Goal: Find specific page/section: Find specific page/section

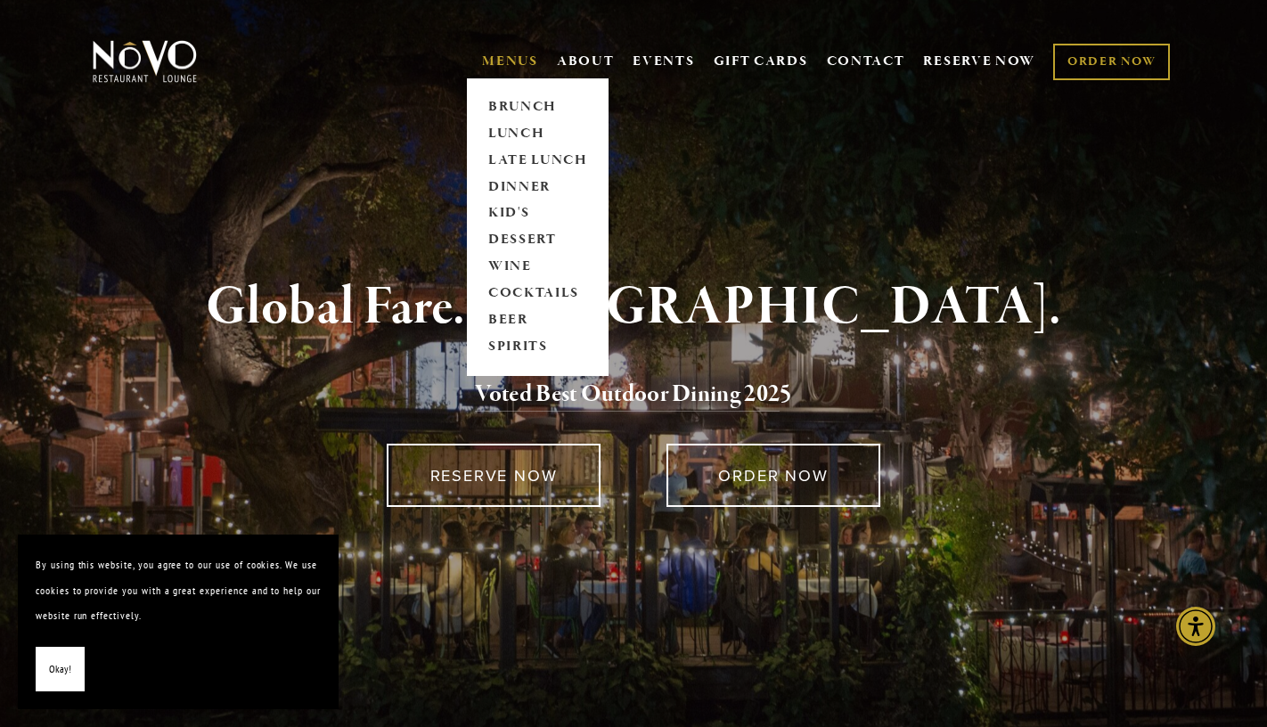
click at [494, 64] on link "MENUS" at bounding box center [510, 62] width 56 height 18
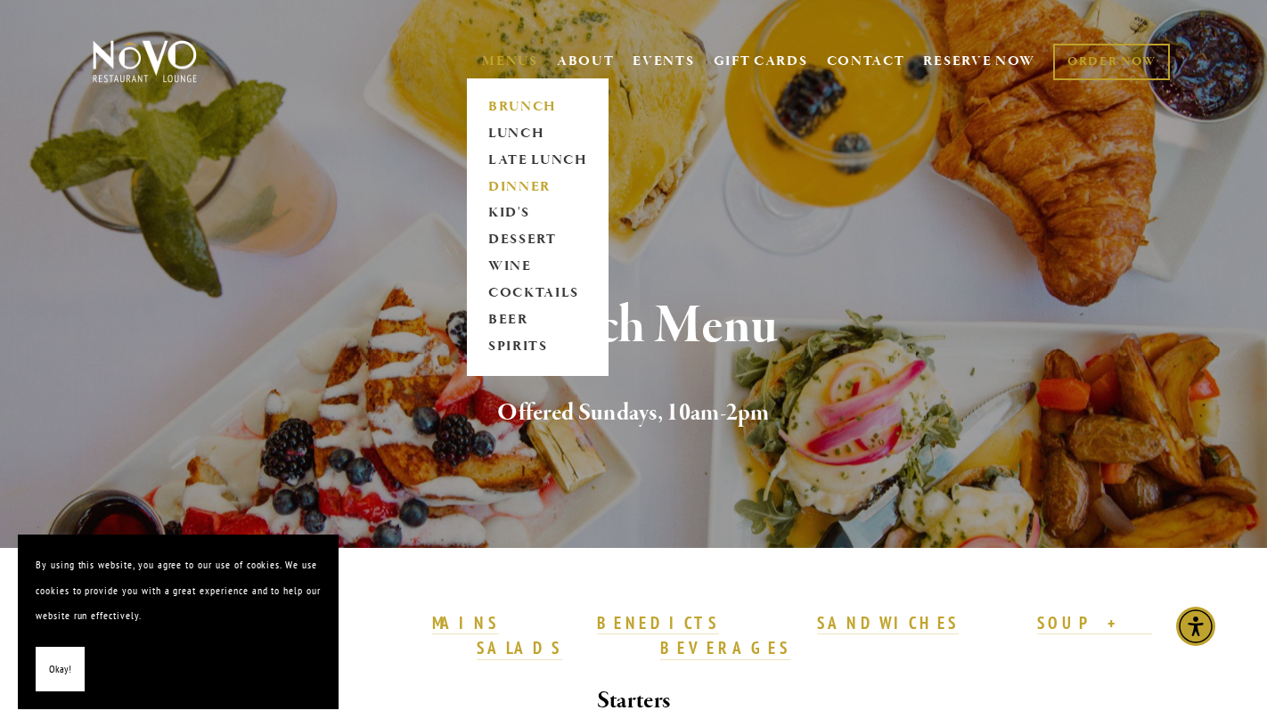
click at [494, 191] on link "DINNER" at bounding box center [537, 187] width 111 height 27
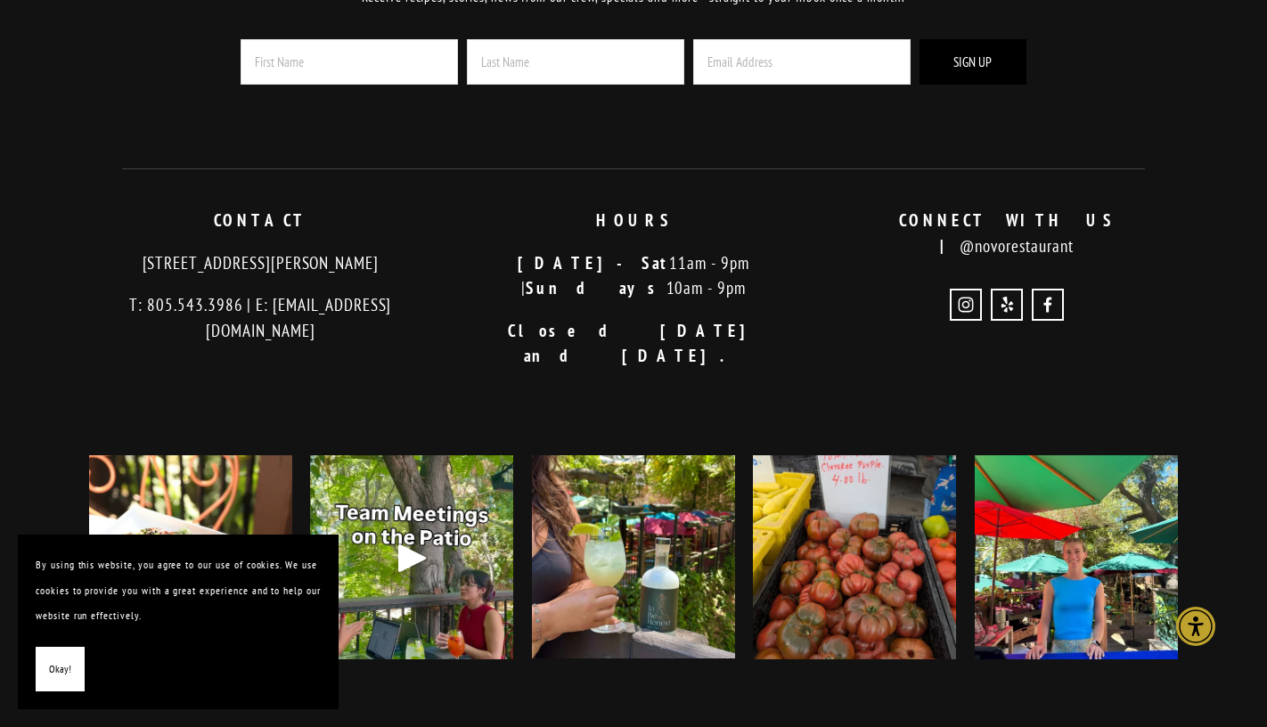
scroll to position [4549, 0]
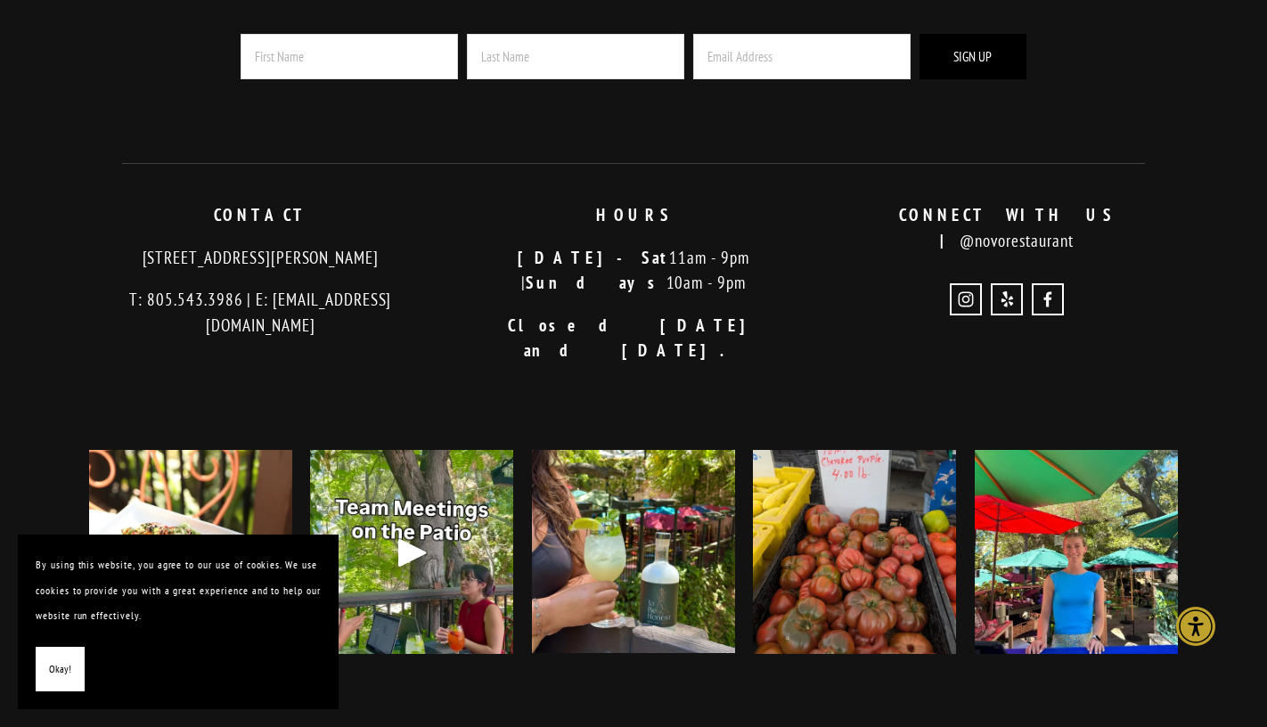
click at [272, 456] on img at bounding box center [190, 552] width 203 height 254
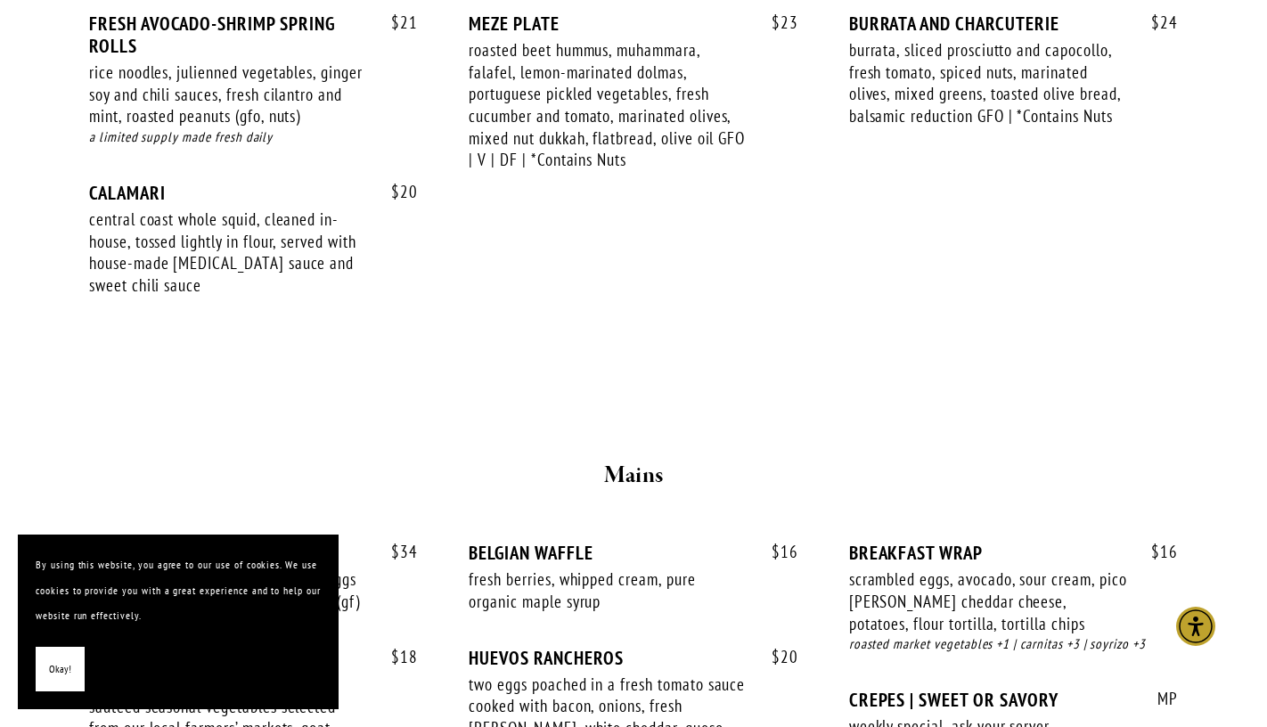
scroll to position [674, 0]
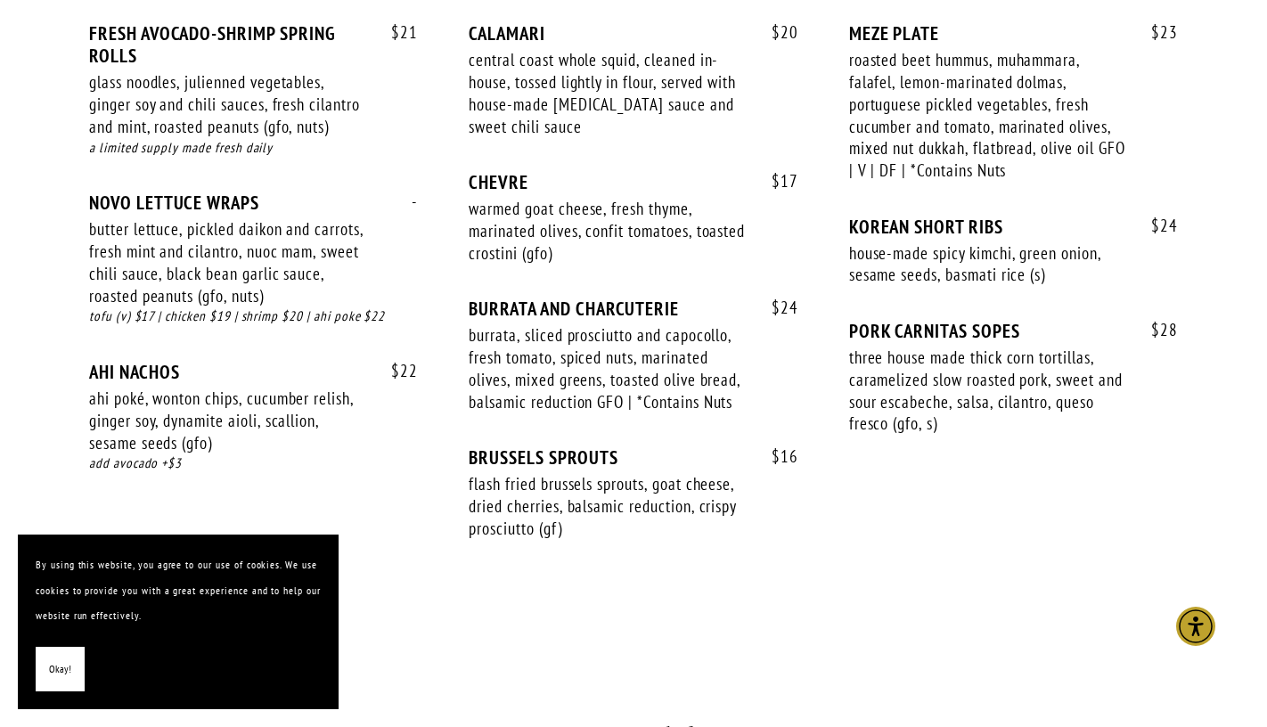
scroll to position [1136, 0]
